Goal: Task Accomplishment & Management: Use online tool/utility

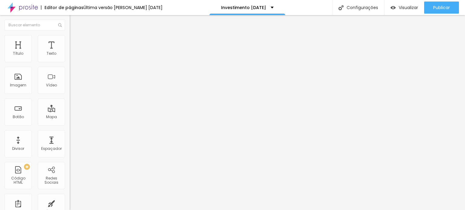
click at [70, 42] on ul "Conteúdo Estilo Avançado" at bounding box center [105, 38] width 70 height 18
click at [70, 40] on li "Estilo" at bounding box center [105, 38] width 70 height 6
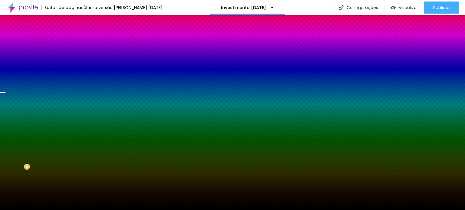
click at [70, 56] on span "Trocar imagem" at bounding box center [86, 53] width 33 height 5
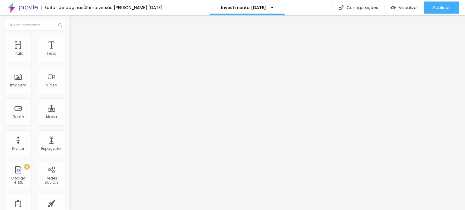
click at [70, 41] on ul "Conteúdo Estilo Avançado" at bounding box center [105, 38] width 70 height 18
click at [70, 37] on img at bounding box center [72, 37] width 5 height 5
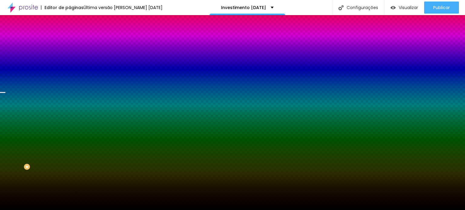
click at [70, 56] on span "Trocar imagem" at bounding box center [86, 53] width 33 height 5
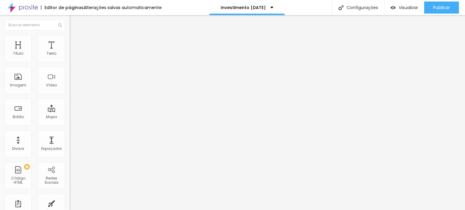
drag, startPoint x: 23, startPoint y: 31, endPoint x: 25, endPoint y: 34, distance: 3.1
click at [70, 32] on ul "Conteúdo Estilo Avançado" at bounding box center [105, 38] width 70 height 18
click at [70, 38] on img at bounding box center [72, 37] width 5 height 5
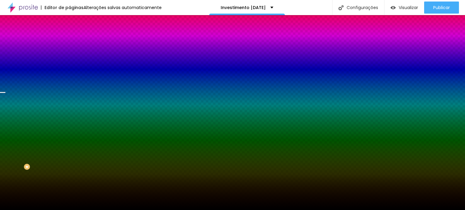
click at [75, 43] on span "Avançado" at bounding box center [85, 45] width 20 height 5
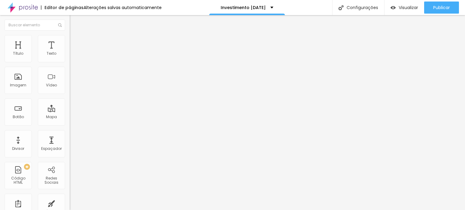
click at [70, 40] on li "Estilo" at bounding box center [105, 38] width 70 height 6
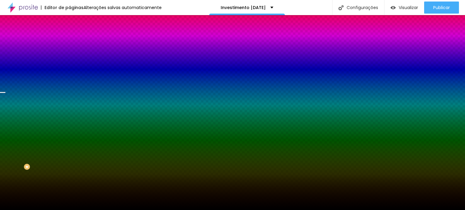
click at [70, 35] on li "Conteúdo" at bounding box center [105, 32] width 70 height 6
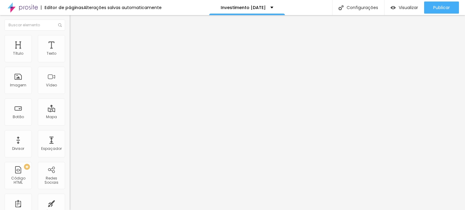
click at [70, 55] on span "Encaixotado" at bounding box center [82, 52] width 24 height 5
click at [70, 35] on img at bounding box center [72, 37] width 5 height 5
click at [70, 52] on span "Trocar imagem" at bounding box center [86, 49] width 33 height 5
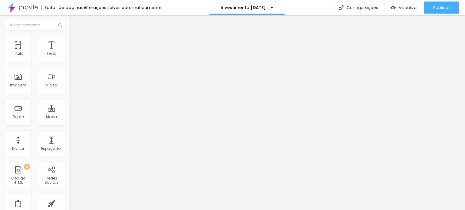
click at [70, 95] on span "Original" at bounding box center [77, 92] width 15 height 5
click at [70, 102] on span "Padrão" at bounding box center [77, 99] width 14 height 5
click at [70, 98] on div "Cinema 16:9" at bounding box center [105, 96] width 70 height 4
click at [70, 107] on div "Quadrado 1:1" at bounding box center [105, 105] width 70 height 4
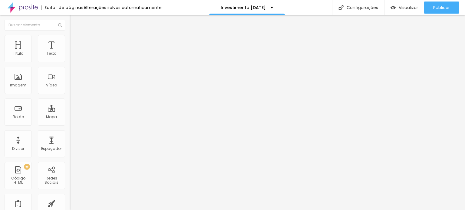
click at [70, 52] on span "Trocar imagem" at bounding box center [86, 49] width 33 height 5
click at [74, 210] on div "Subindo 1/2 arquivos" at bounding box center [232, 212] width 465 height 4
click at [70, 38] on img at bounding box center [72, 37] width 5 height 5
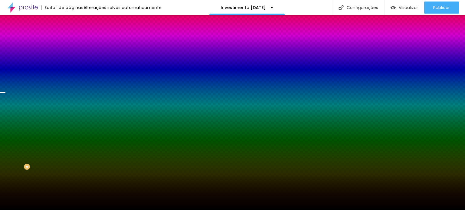
click at [70, 56] on span "Trocar imagem" at bounding box center [86, 53] width 33 height 5
click at [111, 210] on div "Subindo 1/2 arquivos" at bounding box center [232, 212] width 465 height 4
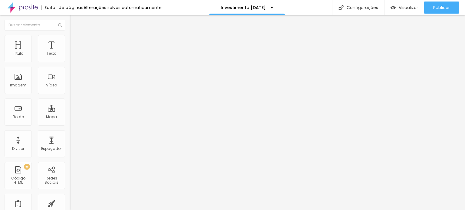
click at [70, 38] on ul "Conteúdo Estilo Avançado" at bounding box center [105, 38] width 70 height 18
click at [70, 38] on img at bounding box center [72, 37] width 5 height 5
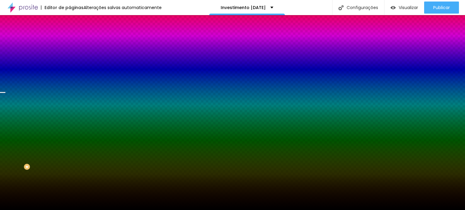
click at [70, 56] on span "Trocar imagem" at bounding box center [86, 53] width 33 height 5
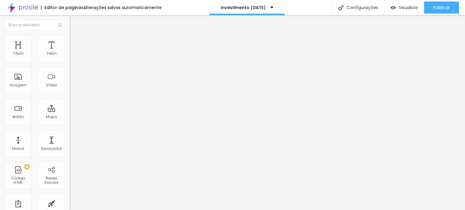
click at [70, 39] on li "Estilo" at bounding box center [105, 38] width 70 height 6
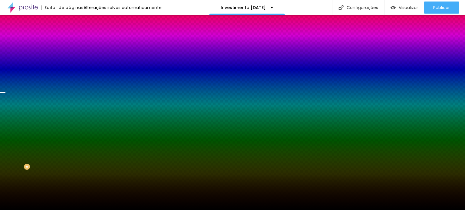
click at [70, 55] on div "Trocar imagem" at bounding box center [105, 53] width 70 height 4
click at [70, 56] on span "Trocar imagem" at bounding box center [86, 53] width 33 height 5
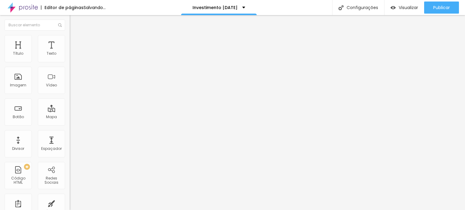
click at [176, 6] on div "Editor de páginas Salvando... Investimento Natal Configurações Configurações da…" at bounding box center [232, 7] width 465 height 15
click at [70, 52] on span "Trocar imagem" at bounding box center [86, 49] width 33 height 5
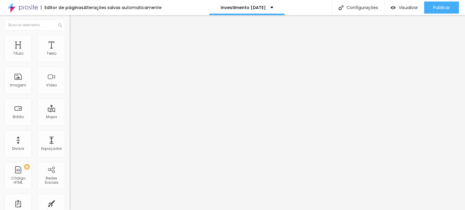
click at [70, 40] on li "Estilo" at bounding box center [105, 38] width 70 height 6
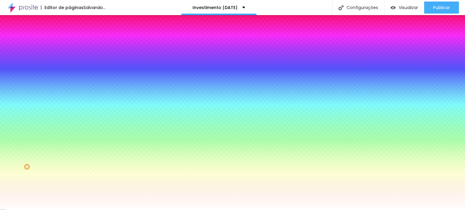
click at [70, 59] on input "#FFFFFF" at bounding box center [106, 61] width 73 height 6
click at [70, 51] on div "Cor de fundo" at bounding box center [105, 49] width 70 height 4
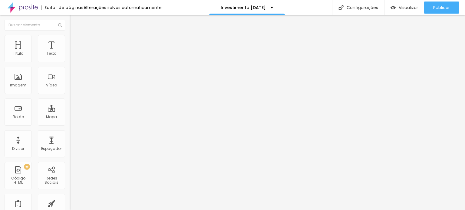
click at [70, 41] on li "Avançado" at bounding box center [105, 44] width 70 height 6
click at [70, 35] on img at bounding box center [72, 37] width 5 height 5
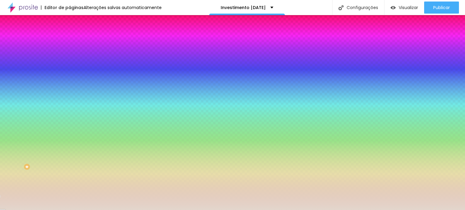
click at [70, 88] on input "#E3D6CC" at bounding box center [106, 85] width 73 height 6
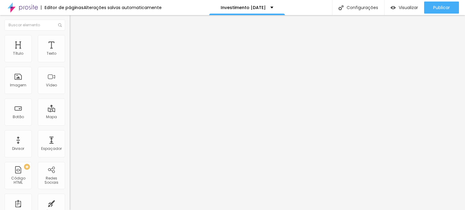
click at [70, 36] on li "Estilo" at bounding box center [105, 38] width 70 height 6
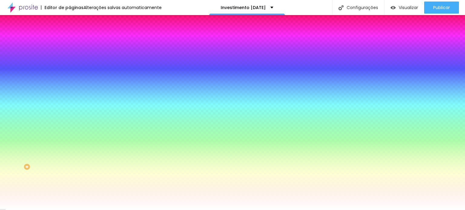
click at [70, 88] on input "#FFFFFF" at bounding box center [106, 85] width 73 height 6
paste input "E3D6CC"
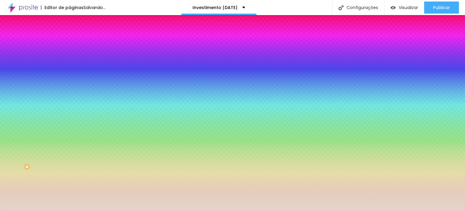
type input "#E3D6CC"
click at [70, 82] on div at bounding box center [105, 82] width 70 height 0
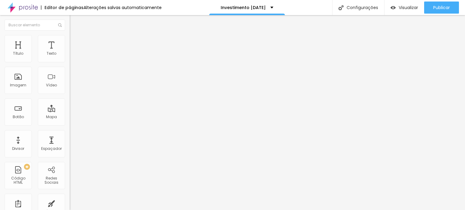
click at [70, 38] on img at bounding box center [72, 37] width 5 height 5
click at [75, 43] on span "Avançado" at bounding box center [85, 45] width 20 height 5
click at [70, 35] on li "Estilo" at bounding box center [105, 38] width 70 height 6
click at [70, 34] on img at bounding box center [72, 31] width 5 height 5
click at [70, 95] on span "Original" at bounding box center [77, 92] width 15 height 5
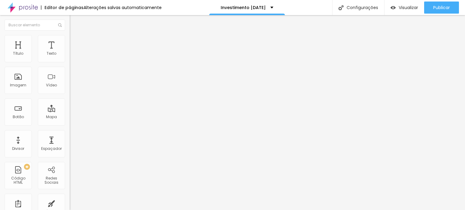
click at [70, 106] on span "Quadrado" at bounding box center [80, 102] width 20 height 5
click at [70, 102] on span "Padrão" at bounding box center [77, 99] width 14 height 5
click at [70, 95] on span "4:3 Padrão" at bounding box center [80, 92] width 20 height 5
click at [70, 107] on div "Quadrado 1:1" at bounding box center [105, 105] width 70 height 4
click at [70, 95] on span "4:3 Padrão" at bounding box center [80, 92] width 20 height 5
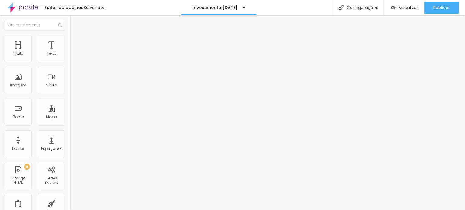
click at [70, 107] on div "Quadrado 1:1" at bounding box center [105, 105] width 70 height 4
click at [70, 52] on span "Trocar imagem" at bounding box center [86, 49] width 33 height 5
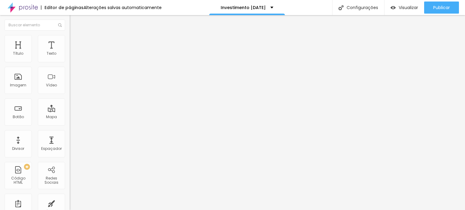
click at [70, 55] on span "Encaixotado" at bounding box center [82, 52] width 24 height 5
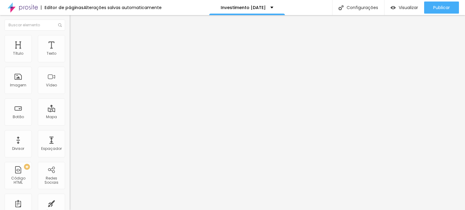
click at [70, 55] on span "Encaixotado" at bounding box center [82, 52] width 24 height 5
click at [70, 35] on li "Estilo" at bounding box center [105, 38] width 70 height 6
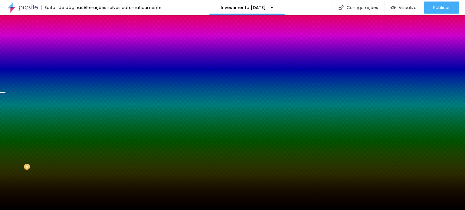
click at [74, 80] on icon "button" at bounding box center [75, 78] width 2 height 4
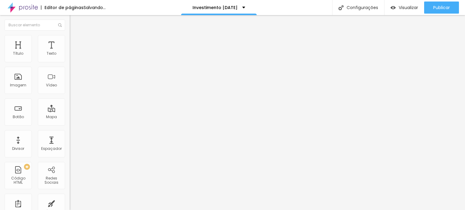
click at [70, 35] on ul "Conteúdo Estilo Avançado" at bounding box center [105, 38] width 70 height 18
click at [70, 35] on li "Estilo" at bounding box center [105, 38] width 70 height 6
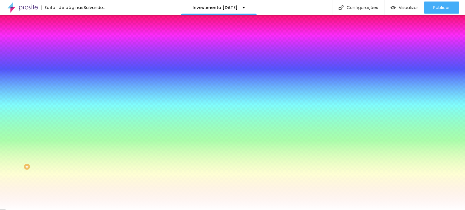
click at [70, 88] on input "#FFFFFF" at bounding box center [106, 85] width 73 height 6
click at [70, 82] on div at bounding box center [105, 82] width 70 height 0
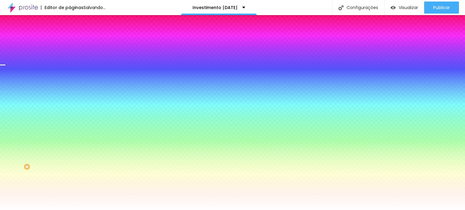
drag, startPoint x: 62, startPoint y: 161, endPoint x: 62, endPoint y: 131, distance: 30.0
click at [62, 131] on div at bounding box center [232, 105] width 465 height 210
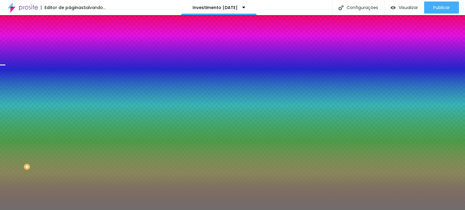
click at [11, 143] on div at bounding box center [232, 105] width 465 height 210
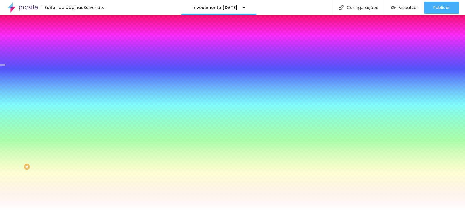
type input "#FFFFFF"
drag, startPoint x: 11, startPoint y: 142, endPoint x: 6, endPoint y: 112, distance: 30.4
click at [70, 88] on div "Cor de fundo Voltar ao padrão #FFFFFF" at bounding box center [105, 80] width 70 height 17
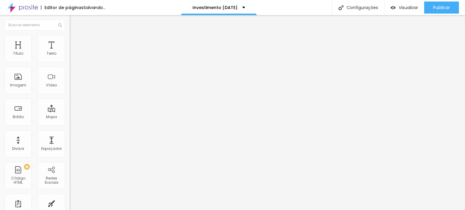
click at [75, 42] on span "Estilo" at bounding box center [79, 39] width 9 height 5
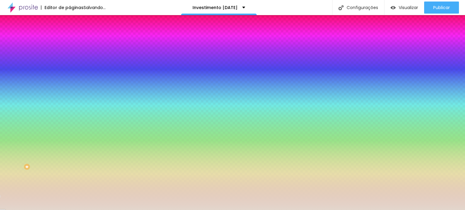
click at [70, 58] on div at bounding box center [105, 58] width 70 height 0
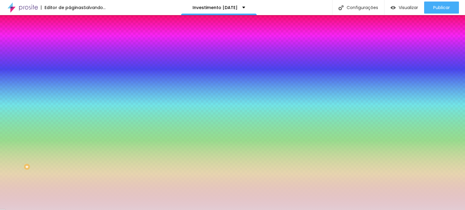
click at [53, 70] on div at bounding box center [232, 105] width 465 height 210
drag, startPoint x: 53, startPoint y: 70, endPoint x: 52, endPoint y: 65, distance: 5.9
click at [70, 64] on div "Cor de fundo Voltar ao padrão #E3CCCC" at bounding box center [105, 55] width 70 height 17
click at [70, 58] on div at bounding box center [105, 58] width 70 height 0
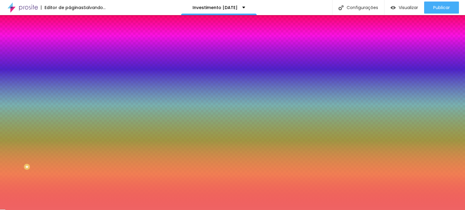
type input "#EC5A5A"
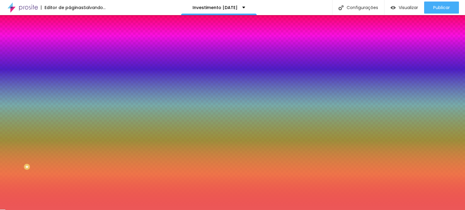
drag, startPoint x: 15, startPoint y: 73, endPoint x: 34, endPoint y: 72, distance: 19.7
click at [34, 72] on div at bounding box center [232, 105] width 465 height 210
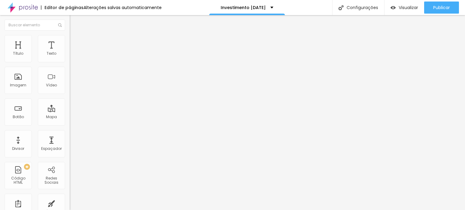
click at [70, 52] on span "Trocar imagem" at bounding box center [86, 49] width 33 height 5
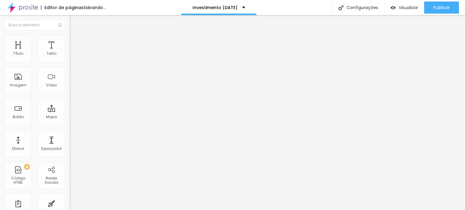
click at [70, 52] on span "Trocar imagem" at bounding box center [86, 49] width 33 height 5
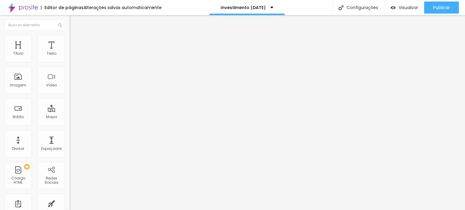
click at [70, 52] on span "Trocar imagem" at bounding box center [86, 49] width 33 height 5
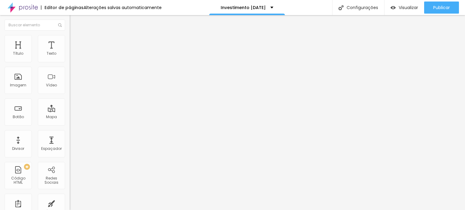
click at [70, 52] on span "Trocar imagem" at bounding box center [86, 49] width 33 height 5
click at [70, 111] on div "Proporção Original Cinema 16:9 Padrão 4:3 Quadrado 1:1 Original" at bounding box center [105, 99] width 70 height 24
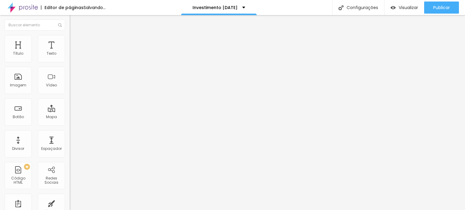
click at [70, 95] on span "Original" at bounding box center [77, 92] width 15 height 5
click at [68, 210] on div "Subindo 4/6 arquivos" at bounding box center [232, 212] width 465 height 4
click at [70, 101] on div "Padrão 4:3" at bounding box center [105, 100] width 70 height 4
click at [70, 107] on div "Quadrado 1:1" at bounding box center [105, 105] width 70 height 4
click at [70, 52] on span "Trocar imagem" at bounding box center [86, 49] width 33 height 5
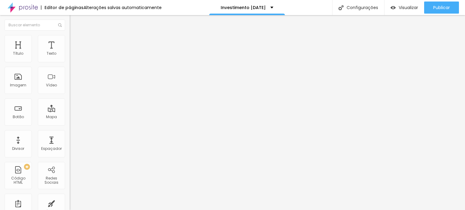
click at [70, 37] on li "Estilo" at bounding box center [105, 38] width 70 height 6
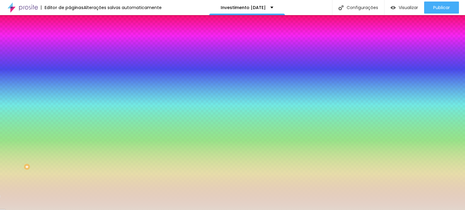
click at [72, 80] on icon "button" at bounding box center [74, 78] width 4 height 4
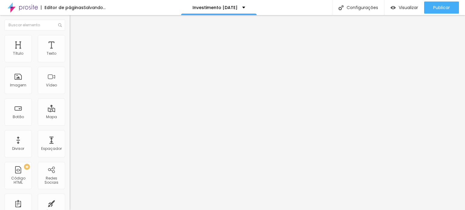
click at [70, 52] on span "Trocar imagem" at bounding box center [86, 49] width 33 height 5
click at [70, 111] on div "Proporção Original Cinema 16:9 Padrão 4:3 Quadrado 1:1 Original" at bounding box center [105, 99] width 70 height 24
click at [70, 95] on span "Original" at bounding box center [77, 92] width 15 height 5
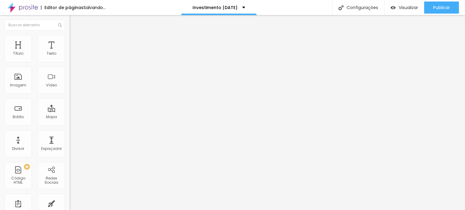
click at [70, 102] on span "Padrão" at bounding box center [77, 99] width 14 height 5
click at [70, 52] on span "Trocar imagem" at bounding box center [86, 49] width 33 height 5
click at [70, 95] on span "Original" at bounding box center [77, 92] width 15 height 5
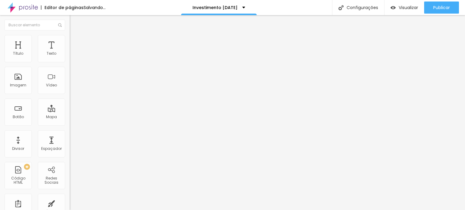
click at [70, 102] on span "Padrão" at bounding box center [77, 99] width 14 height 5
click at [70, 95] on span "Original" at bounding box center [77, 92] width 15 height 5
click at [70, 101] on div "Padrão 4:3" at bounding box center [105, 100] width 70 height 4
click at [70, 52] on span "Trocar imagem" at bounding box center [86, 49] width 33 height 5
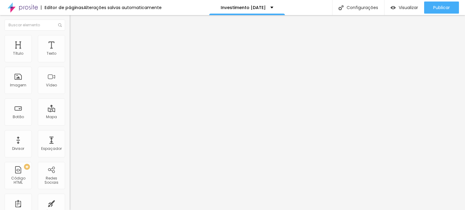
click at [70, 43] on ul "Conteúdo Estilo Avançado" at bounding box center [105, 38] width 70 height 18
click at [70, 40] on li "Estilo" at bounding box center [105, 38] width 70 height 6
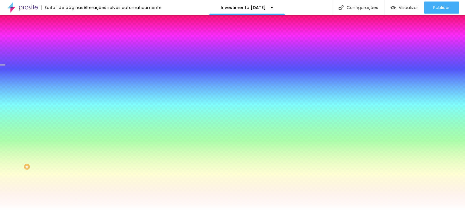
click at [70, 56] on span "Trocar imagem" at bounding box center [86, 53] width 33 height 5
click at [125, 210] on div "Subindo 5/8 arquivos" at bounding box center [232, 212] width 465 height 4
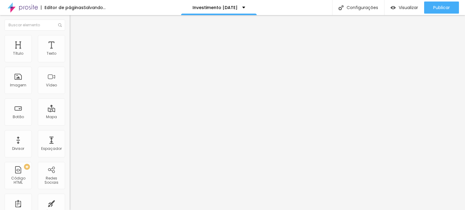
click at [105, 210] on div at bounding box center [232, 214] width 465 height 0
click at [75, 41] on span "Avançado" at bounding box center [85, 39] width 20 height 5
click at [75, 41] on span "Estilo" at bounding box center [79, 39] width 9 height 5
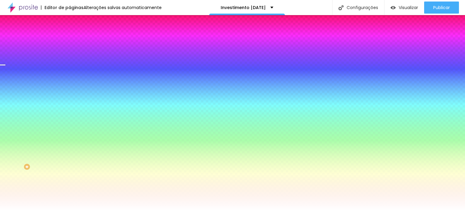
click at [72, 80] on icon "button" at bounding box center [74, 78] width 4 height 4
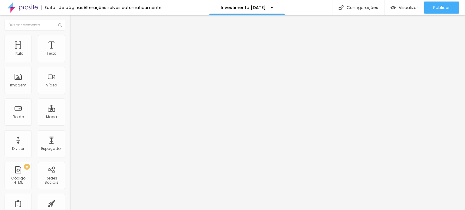
click at [70, 35] on ul "Estilo Avançado" at bounding box center [105, 35] width 70 height 12
click at [70, 38] on li "Avançado" at bounding box center [105, 38] width 70 height 6
click at [24, 108] on div "Botão" at bounding box center [18, 112] width 27 height 27
click at [75, 41] on span "Estilo" at bounding box center [79, 39] width 9 height 5
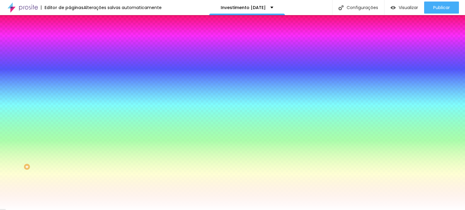
click at [75, 44] on span "Avançado" at bounding box center [85, 45] width 20 height 5
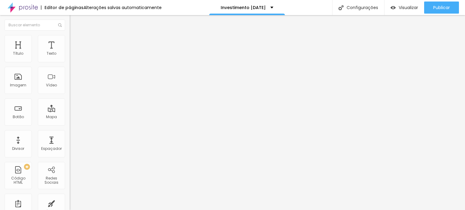
click at [70, 37] on img at bounding box center [72, 37] width 5 height 5
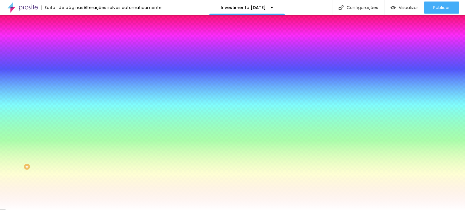
click at [70, 35] on li "Conteúdo" at bounding box center [105, 32] width 70 height 6
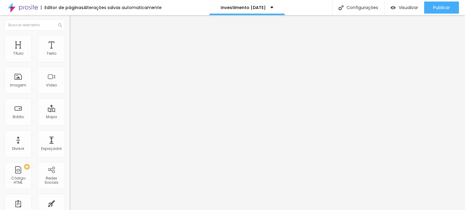
click at [75, 41] on span "Estilo" at bounding box center [79, 39] width 9 height 5
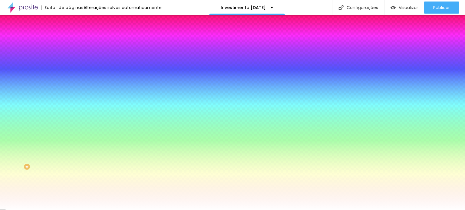
click at [70, 51] on div "Cor de fundo" at bounding box center [105, 49] width 70 height 4
click at [70, 58] on div at bounding box center [105, 58] width 70 height 0
click at [54, 105] on div at bounding box center [232, 105] width 465 height 210
drag, startPoint x: 36, startPoint y: 87, endPoint x: 31, endPoint y: 80, distance: 9.3
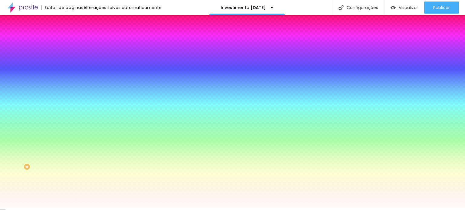
click at [31, 80] on div at bounding box center [232, 105] width 465 height 210
click at [70, 63] on input "#B1C058" at bounding box center [106, 61] width 73 height 6
paste input "CBAB6"
type input "#CBAB6"
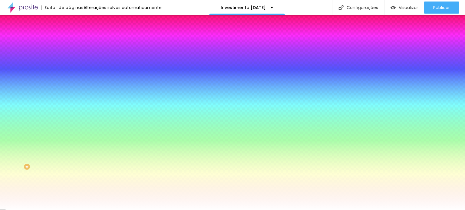
click at [70, 64] on div "Cor de fundo Voltar ao padrão #CBAB6" at bounding box center [105, 55] width 70 height 17
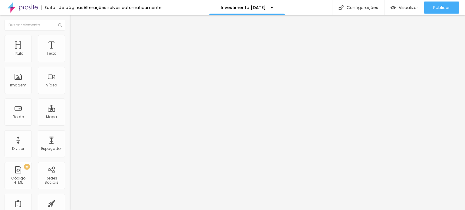
click at [70, 37] on img at bounding box center [72, 37] width 5 height 5
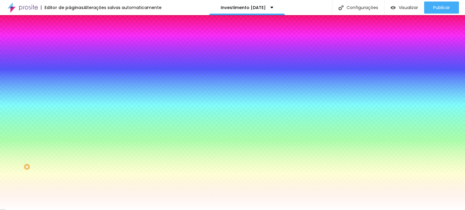
click at [70, 58] on div at bounding box center [105, 58] width 70 height 0
click at [70, 59] on input "#B1C059" at bounding box center [106, 61] width 73 height 6
paste input "CBAB64"
type input "#CBAB64"
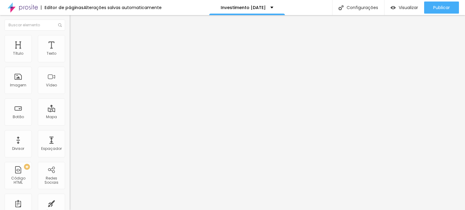
click at [70, 37] on img at bounding box center [72, 37] width 5 height 5
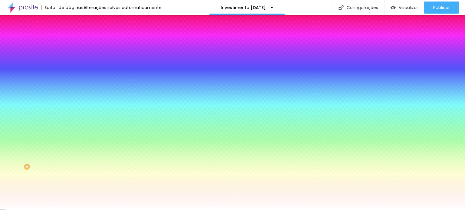
click at [70, 58] on div at bounding box center [105, 58] width 70 height 0
drag, startPoint x: 60, startPoint y: 113, endPoint x: 59, endPoint y: 98, distance: 14.9
click at [59, 98] on div at bounding box center [232, 105] width 465 height 210
click at [70, 52] on div "Cor de fundo Voltar ao padrão #CBAB64 Tipografia Voltar ao padrão Borda Voltar …" at bounding box center [105, 146] width 70 height 198
click at [70, 206] on div at bounding box center [105, 206] width 70 height 0
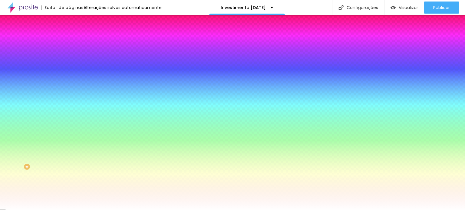
click at [70, 206] on input "#FFFFFF" at bounding box center [106, 209] width 73 height 6
click at [70, 206] on div at bounding box center [105, 206] width 70 height 0
click at [41, 144] on div at bounding box center [232, 105] width 465 height 210
click at [40, 146] on div at bounding box center [232, 105] width 465 height 210
click at [70, 195] on div "Cor de fundo Voltar ao padrão #C72D2D" at bounding box center [105, 203] width 70 height 17
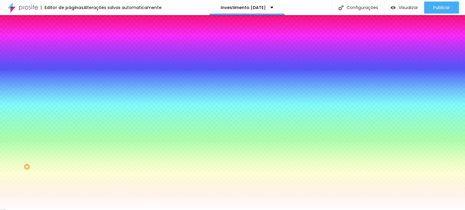
click at [70, 206] on div at bounding box center [105, 206] width 70 height 0
click at [61, 161] on div at bounding box center [232, 105] width 465 height 210
drag, startPoint x: 62, startPoint y: 161, endPoint x: 61, endPoint y: 166, distance: 5.8
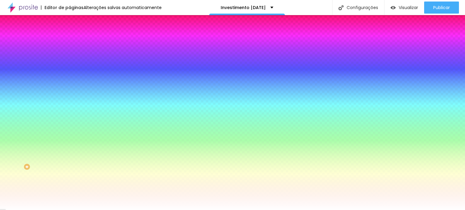
click at [5, 141] on div at bounding box center [2, 140] width 6 height 1
click at [61, 157] on div at bounding box center [232, 105] width 465 height 210
click at [53, 174] on div at bounding box center [232, 105] width 465 height 210
click at [70, 206] on input "#C52D2D" at bounding box center [106, 209] width 73 height 6
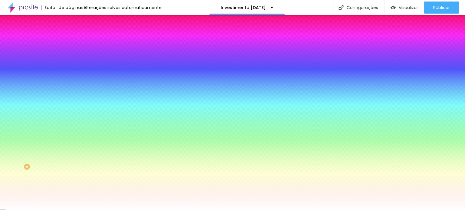
paste input "BAB64"
type input "#CBAB64"
click at [70, 128] on div "Cor de fundo Voltar ao padrão #CBAB64 Tipografia Voltar ao padrão Borda Voltar …" at bounding box center [105, 146] width 70 height 198
click at [70, 206] on div at bounding box center [105, 206] width 70 height 0
drag, startPoint x: 59, startPoint y: 156, endPoint x: 61, endPoint y: 148, distance: 8.0
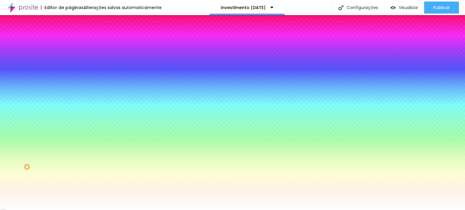
click at [5, 57] on div at bounding box center [2, 56] width 6 height 1
click at [74, 20] on div "Editar Botão" at bounding box center [104, 22] width 61 height 5
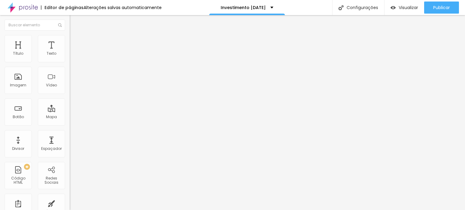
drag, startPoint x: 18, startPoint y: 67, endPoint x: 3, endPoint y: 65, distance: 15.3
click at [70, 65] on div "Texto QUERO RESERVAR! Alinhamento Tamanho Normal Pequeno Normal Grande Link URL…" at bounding box center [105, 91] width 70 height 88
click at [70, 57] on input "RESERVAR!" at bounding box center [106, 54] width 73 height 6
type input "RESERVAR AGORA!"
click at [70, 38] on img at bounding box center [72, 37] width 5 height 5
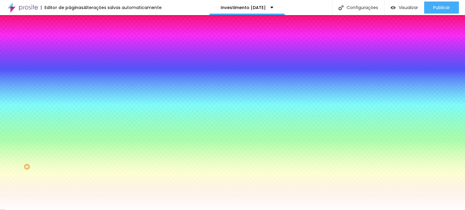
click at [70, 34] on img at bounding box center [72, 31] width 5 height 5
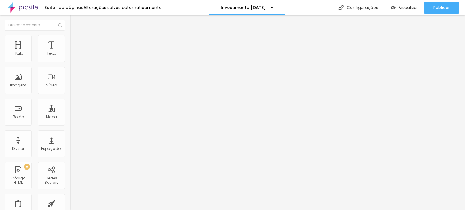
click at [70, 57] on input "RESERVAR AGORA!" at bounding box center [106, 54] width 73 height 6
type input "RESERVAR A SUA SESSÃO AGORA!"
click at [70, 39] on li "Estilo" at bounding box center [105, 38] width 70 height 6
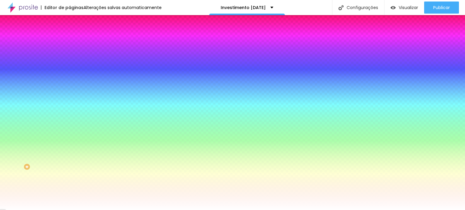
click at [72, 75] on icon "button" at bounding box center [74, 77] width 4 height 4
click at [208, 210] on div at bounding box center [232, 214] width 465 height 0
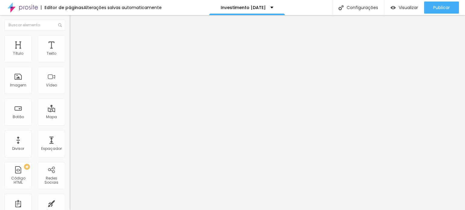
click at [75, 42] on span "Estilo" at bounding box center [79, 39] width 9 height 5
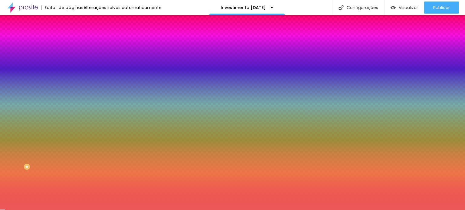
click at [70, 62] on input "#EC5858" at bounding box center [106, 61] width 73 height 6
paste input "AC3737"
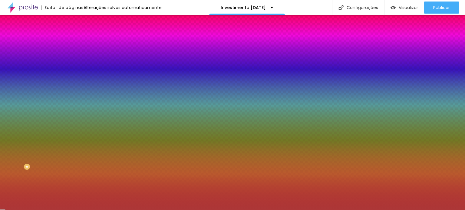
type input "#AC3737"
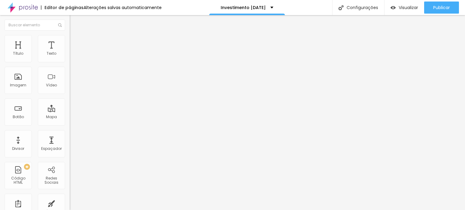
click at [74, 23] on img "button" at bounding box center [76, 22] width 5 height 5
click at [70, 57] on span "Titulo 2" at bounding box center [80, 54] width 20 height 8
click at [70, 62] on span "Titulo 3" at bounding box center [78, 59] width 17 height 5
click at [70, 90] on div "Tamanho Normal Pequeno Normal Grande" at bounding box center [105, 97] width 70 height 20
click at [70, 93] on span "Normal" at bounding box center [77, 92] width 14 height 5
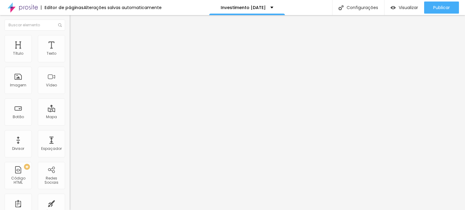
click at [70, 98] on div "Pequeno" at bounding box center [105, 97] width 70 height 4
click at [70, 39] on li "Estilo" at bounding box center [105, 38] width 70 height 6
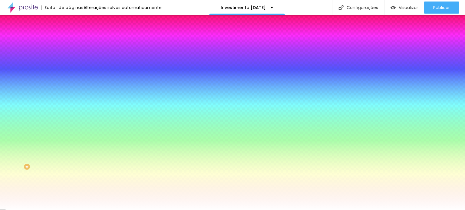
click at [70, 82] on div at bounding box center [105, 82] width 70 height 0
drag, startPoint x: 59, startPoint y: 161, endPoint x: 56, endPoint y: 111, distance: 49.4
click at [70, 88] on div "Cor de fundo Voltar ao padrão #FFFFFF" at bounding box center [105, 80] width 70 height 17
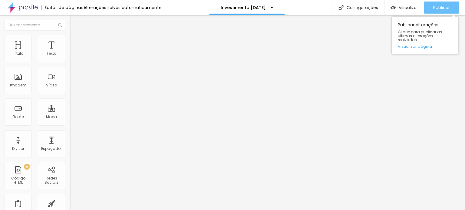
click at [438, 8] on span "Publicar" at bounding box center [441, 7] width 17 height 5
click at [437, 4] on div "Publicar" at bounding box center [441, 8] width 17 height 12
